Goal: Find specific page/section: Find specific page/section

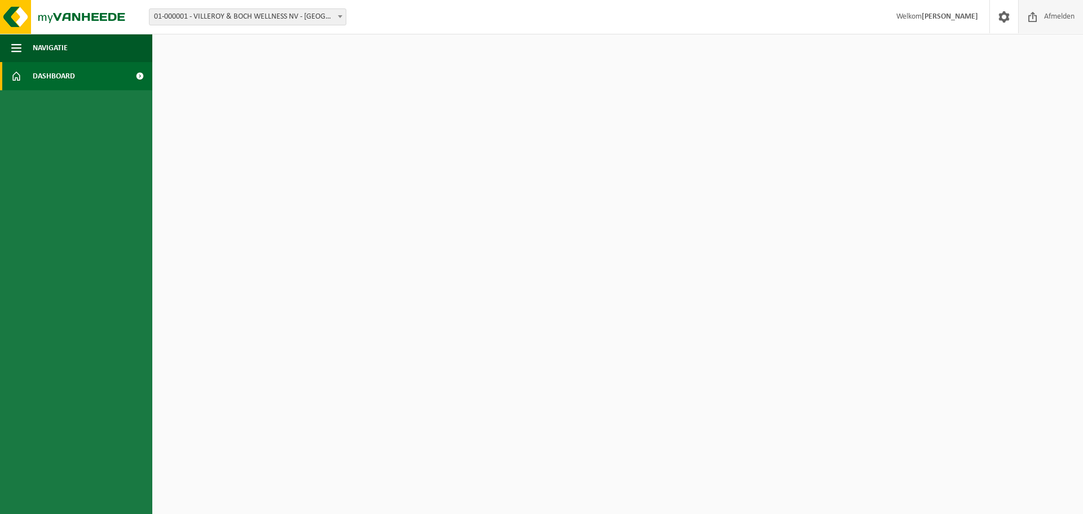
click at [1059, 16] on span "Afmelden" at bounding box center [1060, 16] width 36 height 33
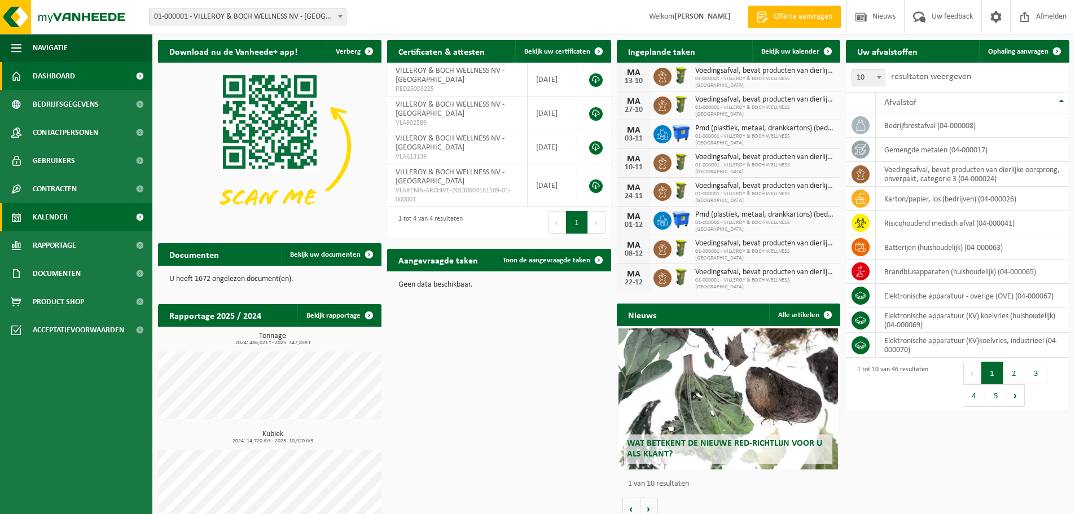
click at [37, 217] on span "Kalender" at bounding box center [50, 217] width 35 height 28
